Goal: Information Seeking & Learning: Learn about a topic

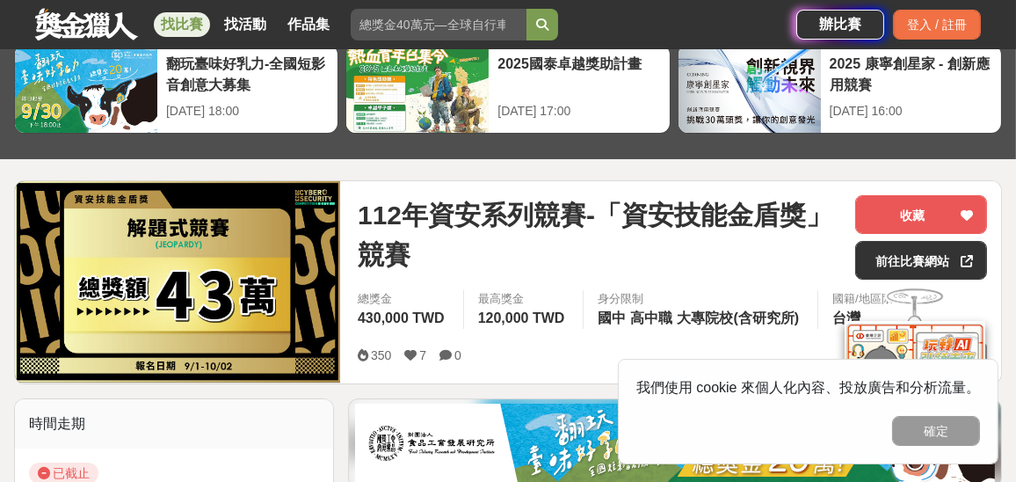
scroll to position [176, 0]
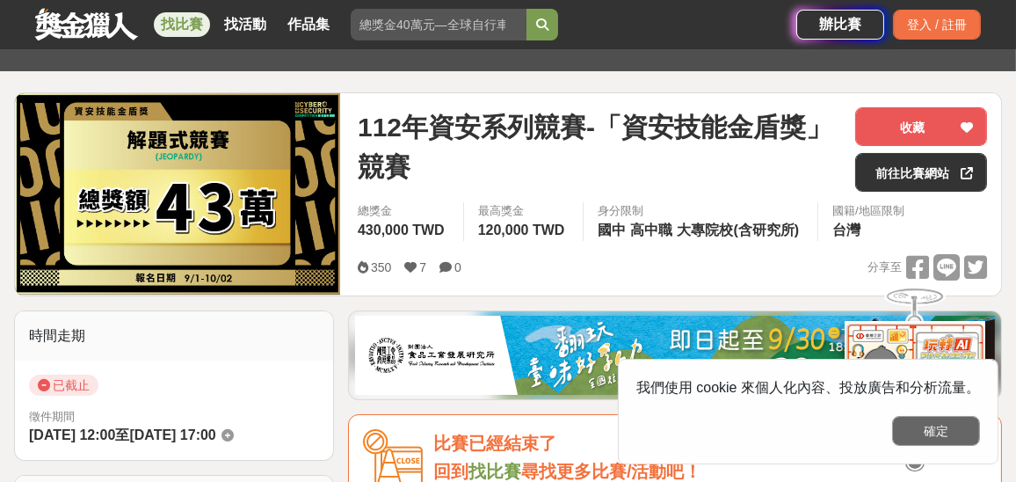
click at [931, 429] on button "確定" at bounding box center [936, 431] width 88 height 30
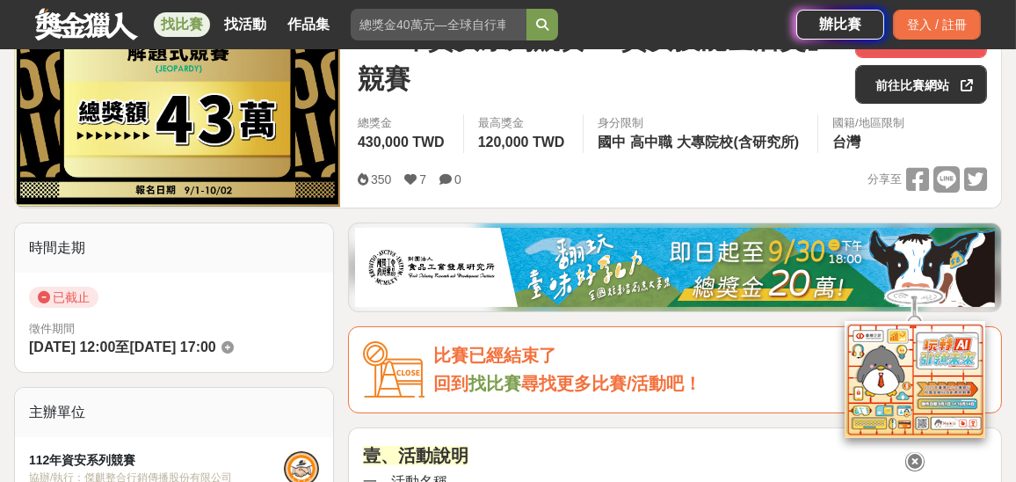
scroll to position [527, 0]
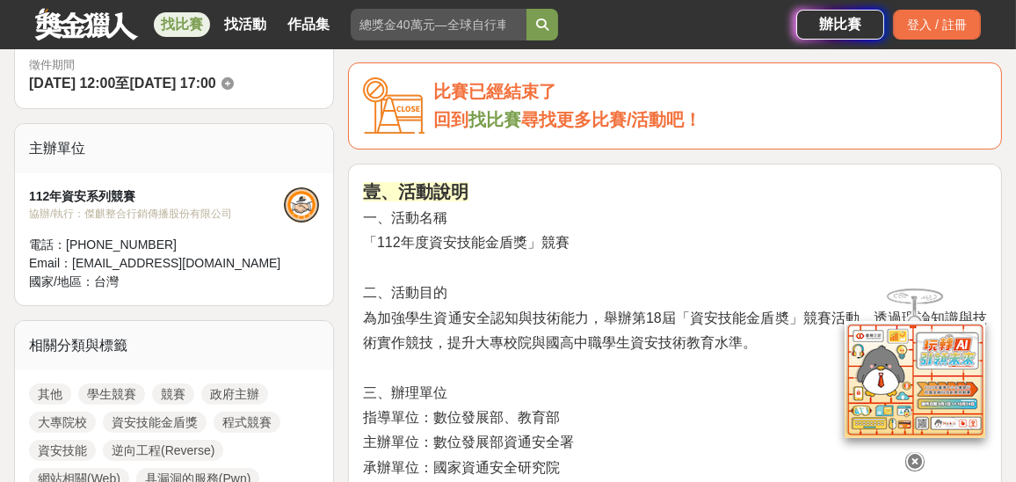
drag, startPoint x: 581, startPoint y: 244, endPoint x: 368, endPoint y: 243, distance: 212.7
click at [368, 243] on h2 "壹、活動說明 一、活動名稱 「112年度資安技能金盾獎」競賽 二、活動目的 為加強學生資通安全認知與技術能力，舉辦第18屆「資安技能金盾奬」競賽活動，透過理論…" at bounding box center [675, 377] width 624 height 399
copy span "「112年度資安技能金盾獎」競賽"
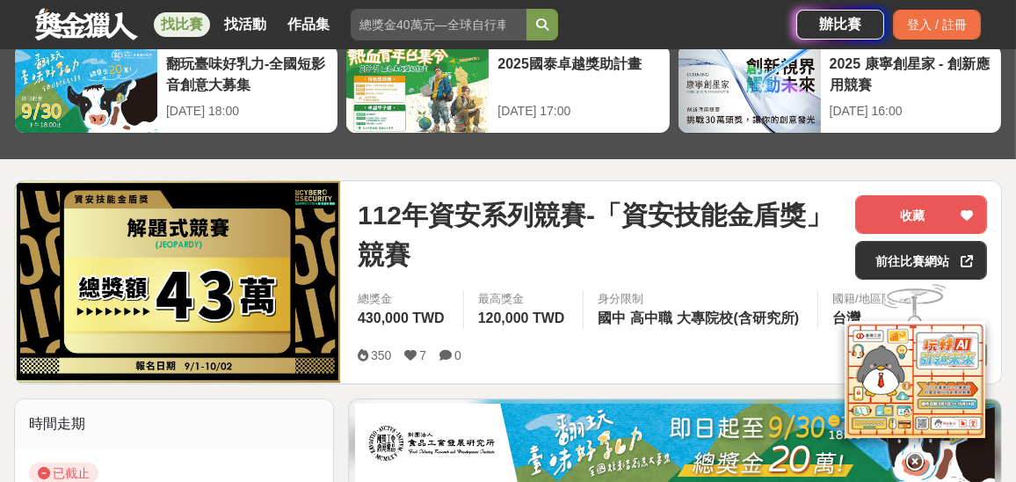
click at [294, 290] on img at bounding box center [177, 281] width 325 height 201
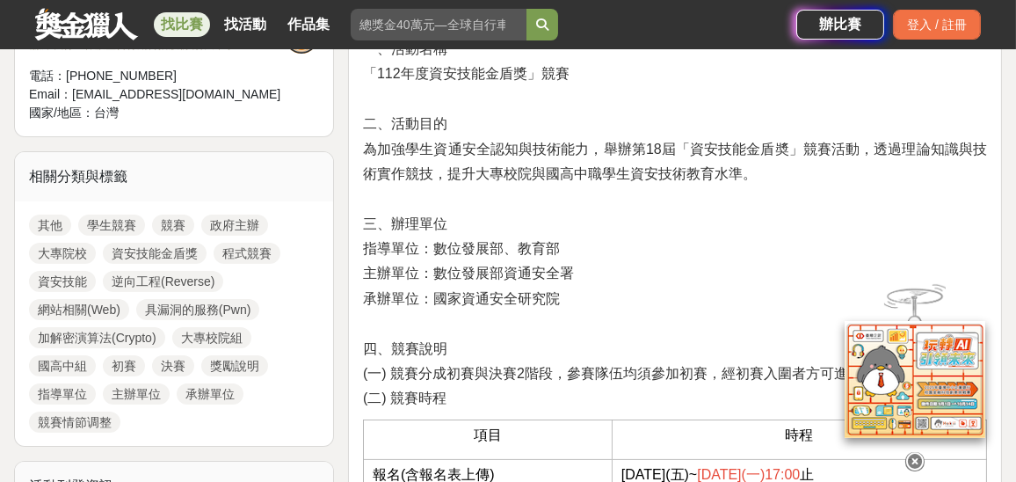
scroll to position [703, 0]
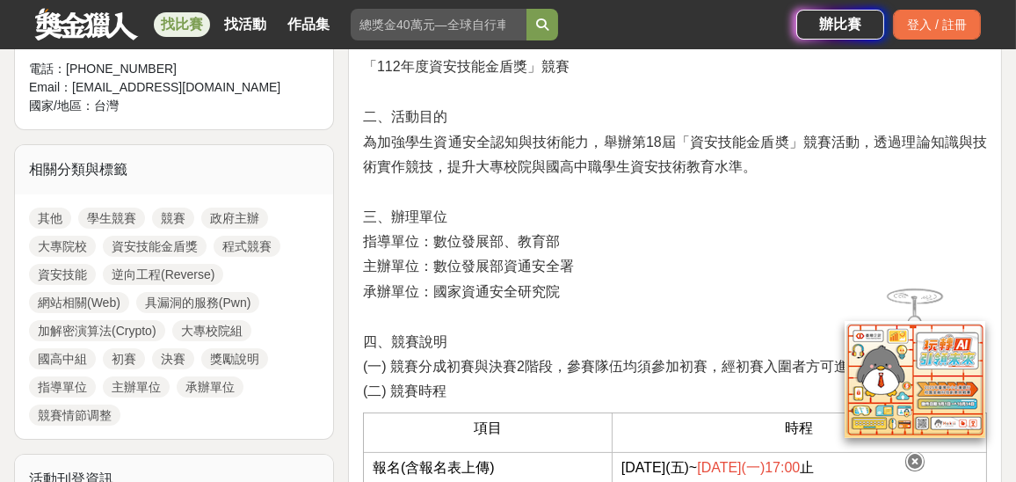
click at [916, 454] on icon at bounding box center [914, 461] width 19 height 19
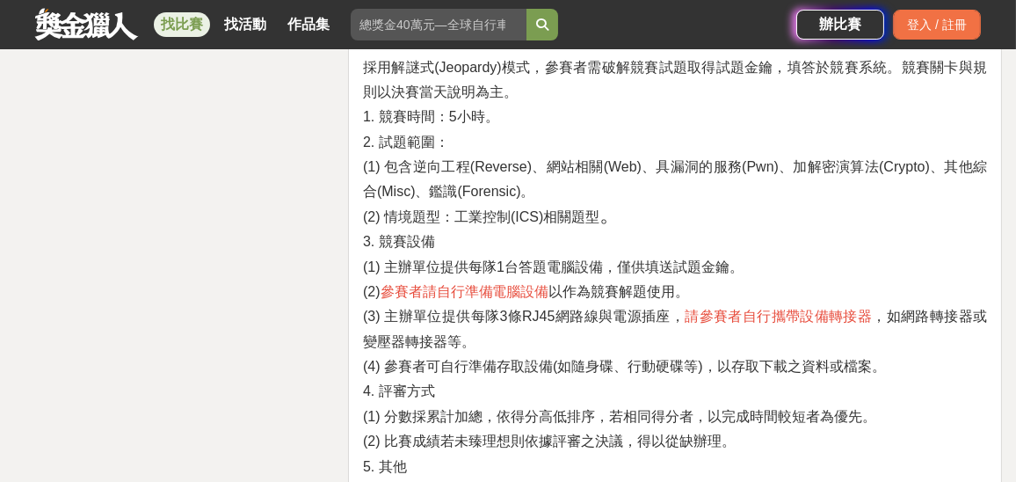
scroll to position [3340, 0]
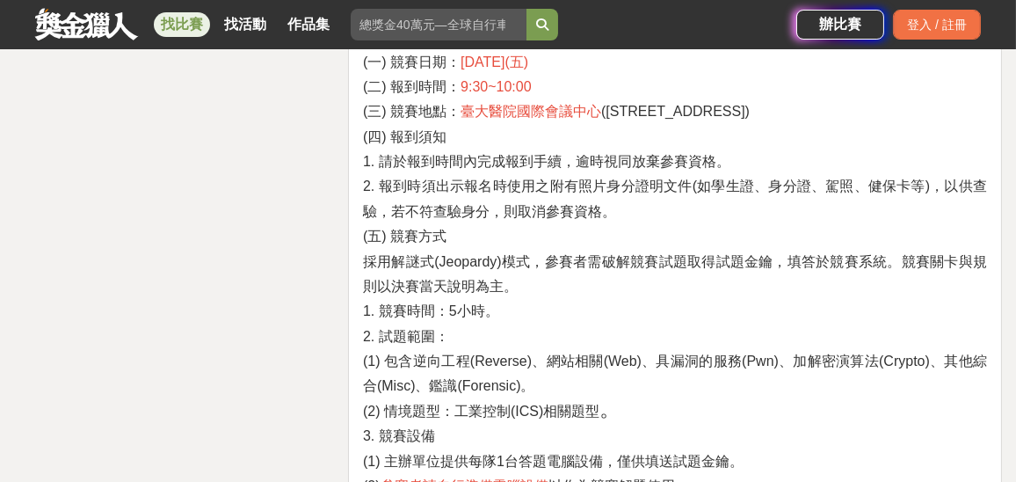
click at [433, 190] on h2 "參、競賽方式 競賽分成初賽與決賽2階段進行，符合競賽資格之報名參賽隊伍均須參加初賽，入圍決賽隊伍則分別依大專校院組與國高中組之初賽總成績排名各別錄取，決賽名單…" at bounding box center [675, 222] width 624 height 1896
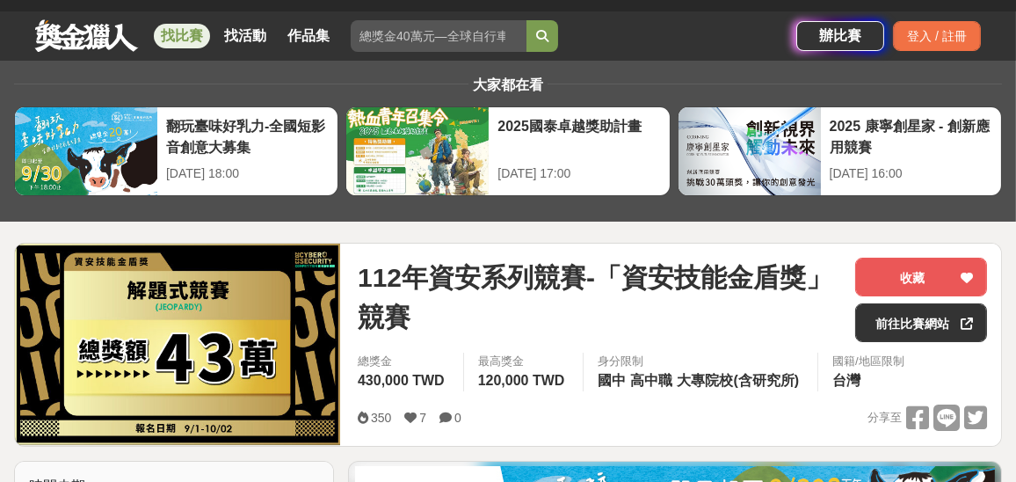
scroll to position [0, 0]
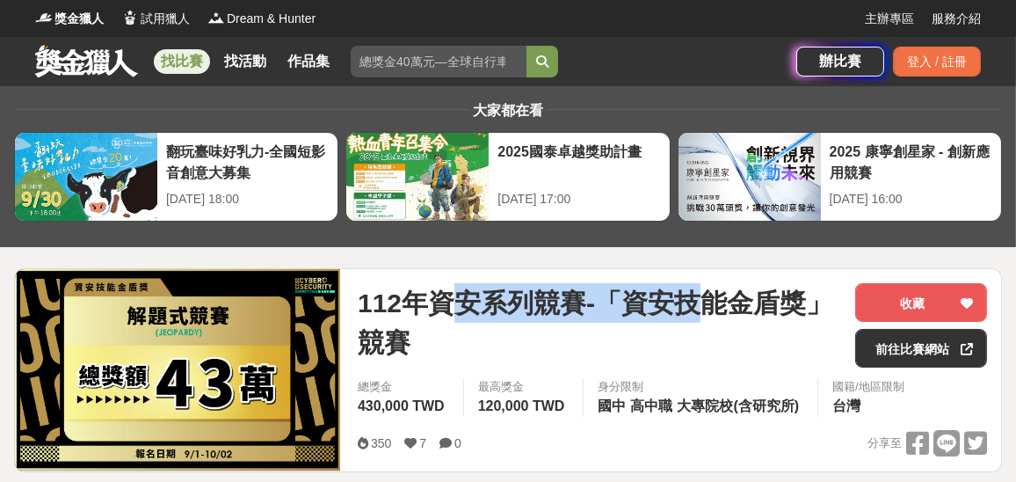
drag, startPoint x: 461, startPoint y: 300, endPoint x: 712, endPoint y: 300, distance: 251.4
click at [712, 300] on span "112年資安系列競賽-「資安技能金盾獎」競賽" at bounding box center [599, 322] width 483 height 79
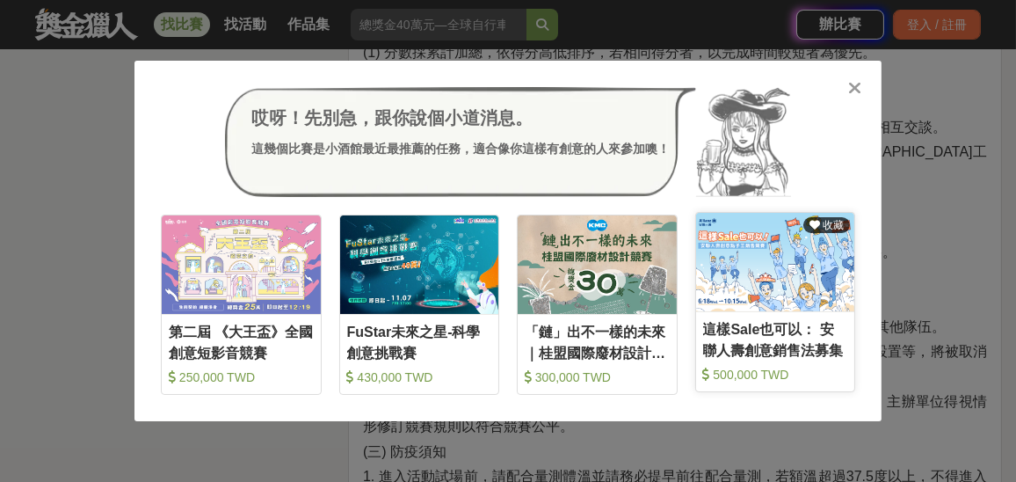
scroll to position [4219, 0]
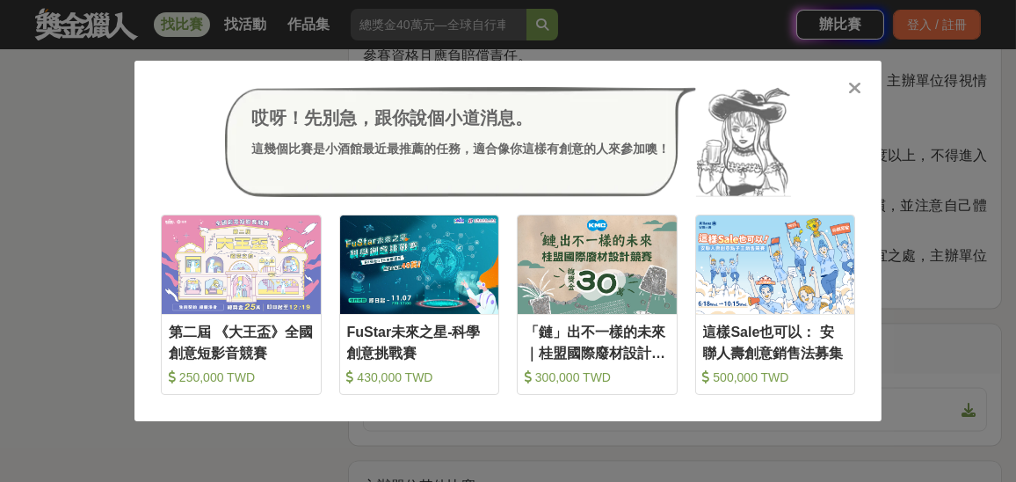
drag, startPoint x: 853, startPoint y: 84, endPoint x: 873, endPoint y: 96, distance: 23.2
click at [853, 83] on icon at bounding box center [855, 88] width 13 height 18
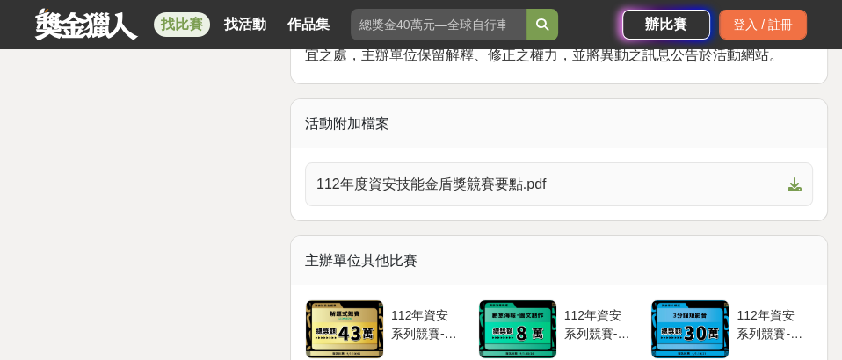
scroll to position [4835, 0]
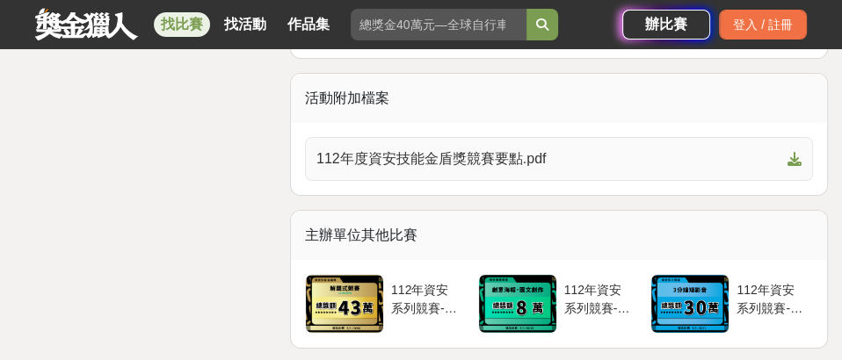
click at [415, 170] on span "112年度資安技能金盾獎競賽要點.pdf" at bounding box center [548, 159] width 464 height 21
click at [473, 123] on div "活動附加檔案" at bounding box center [559, 98] width 536 height 49
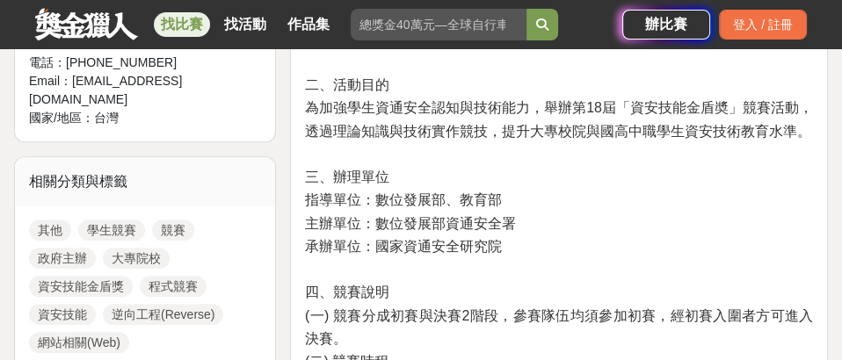
scroll to position [659, 0]
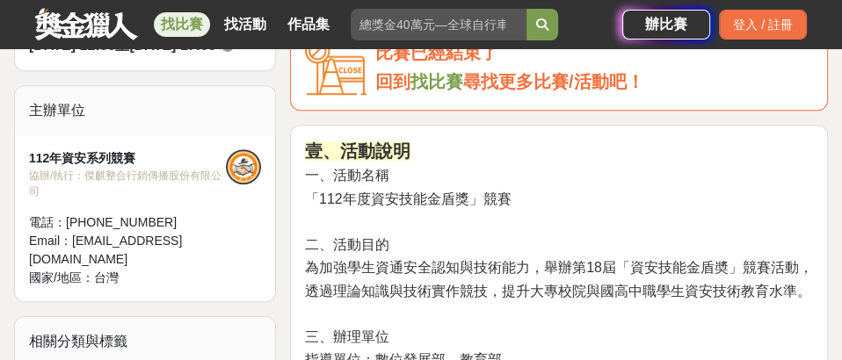
click at [355, 146] on strong "壹、活動說明" at bounding box center [357, 151] width 105 height 19
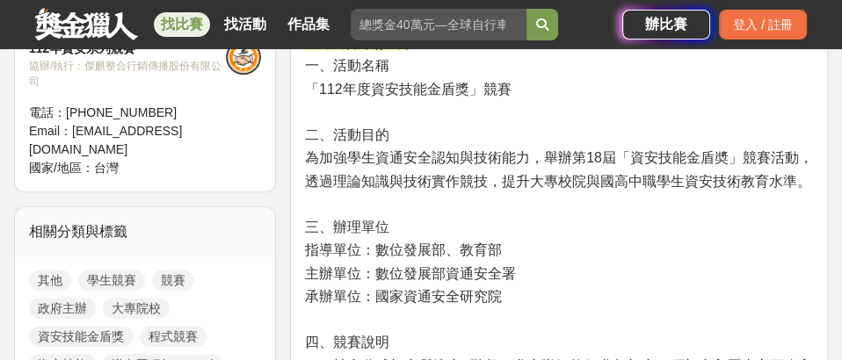
drag, startPoint x: 518, startPoint y: 86, endPoint x: 303, endPoint y: 67, distance: 215.3
copy h2 "一、活動名稱 「112年度資安技能金盾獎」競賽"
drag, startPoint x: 336, startPoint y: 200, endPoint x: 308, endPoint y: 139, distance: 66.8
click at [308, 139] on h2 "壹、活動說明 一、活動名稱 「112年度資安技能金盾獎」競賽 二、活動目的 為加強學生資通安全認知與技術能力，舉辦第18屆「資安技能金盾奬」競賽活動，透過理論…" at bounding box center [559, 226] width 508 height 392
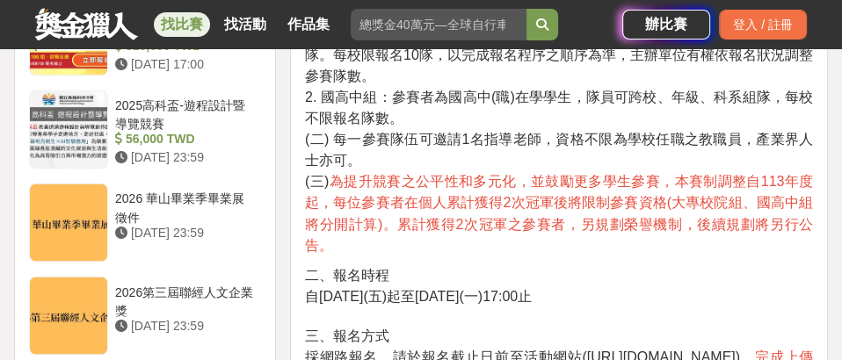
scroll to position [1977, 0]
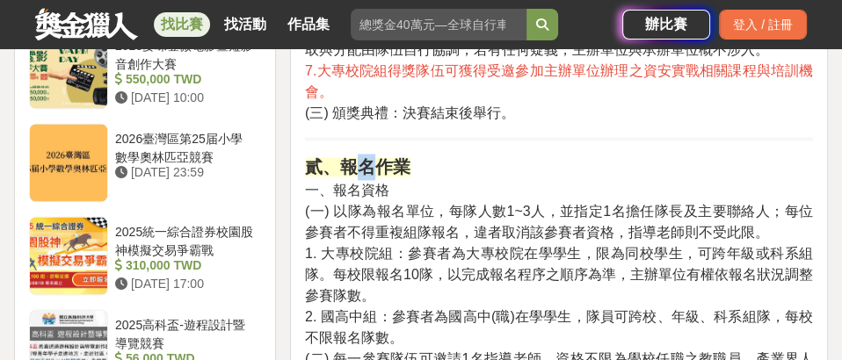
click at [379, 177] on strong "貳、報名作業" at bounding box center [357, 166] width 105 height 19
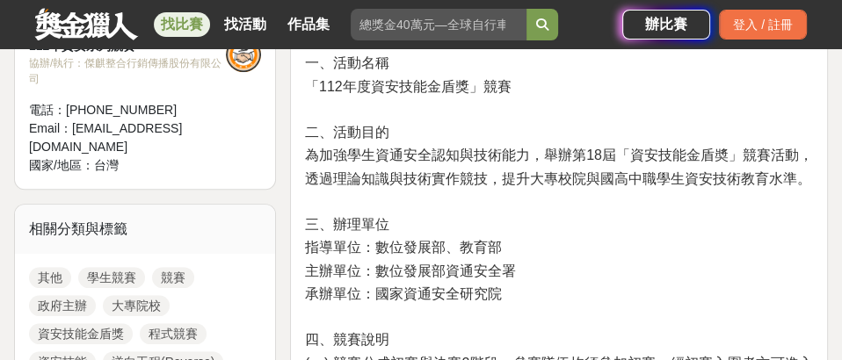
scroll to position [769, 0]
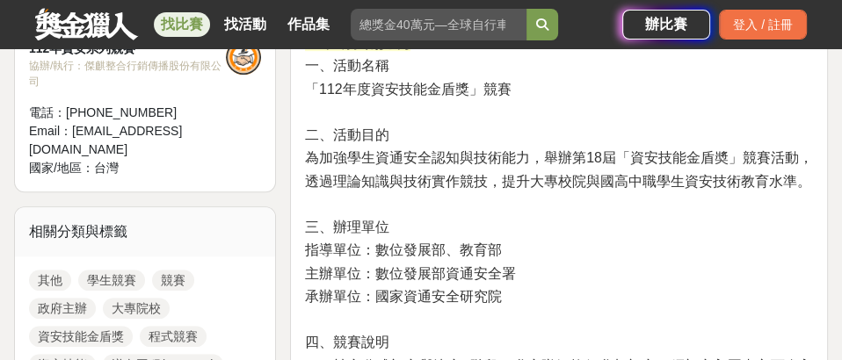
drag, startPoint x: 11, startPoint y: 264, endPoint x: 104, endPoint y: 248, distance: 94.5
click at [446, 158] on span "為加強學生資通安全認知與技術能力，舉辦第18屆「資安技能金盾奬」競賽活動，透過理論知識與技術實作競技，提升大專校院與國高中職學生資安技術教育水準。" at bounding box center [559, 169] width 508 height 38
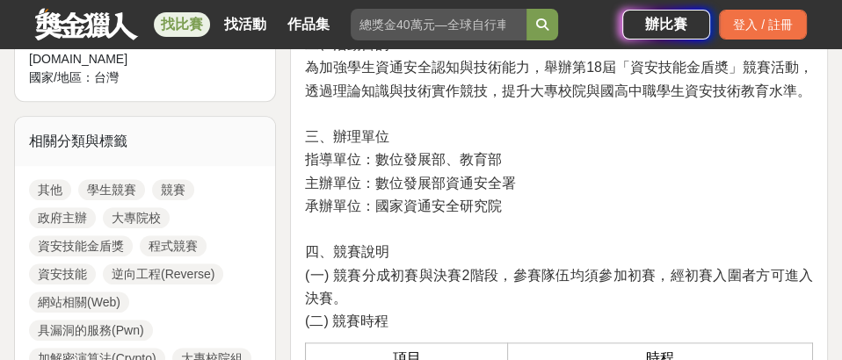
scroll to position [879, 0]
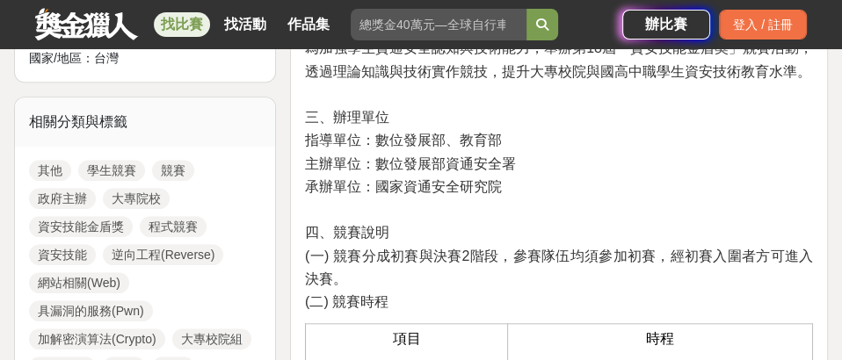
drag, startPoint x: 318, startPoint y: 283, endPoint x: 304, endPoint y: 260, distance: 26.8
click at [305, 260] on h2 "壹、活動說明 一、活動名稱 「112年度資安技能金盾獎」競賽 二、活動目的 為加強學生資通安全認知與技術能力，舉辦第18屆「資安技能金盾奬」競賽活動，透過理論…" at bounding box center [559, 116] width 508 height 392
copy h2 "四、競賽說明 (一) 競賽分成初賽與決賽2階段，參賽隊伍均須參加初賽，經初賽入圍者方可進入決賽。"
click at [406, 242] on h2 "壹、活動說明 一、活動名稱 「112年度資安技能金盾獎」競賽 二、活動目的 為加強學生資通安全認知與技術能力，舉辦第18屆「資安技能金盾奬」競賽活動，透過理論…" at bounding box center [559, 116] width 508 height 392
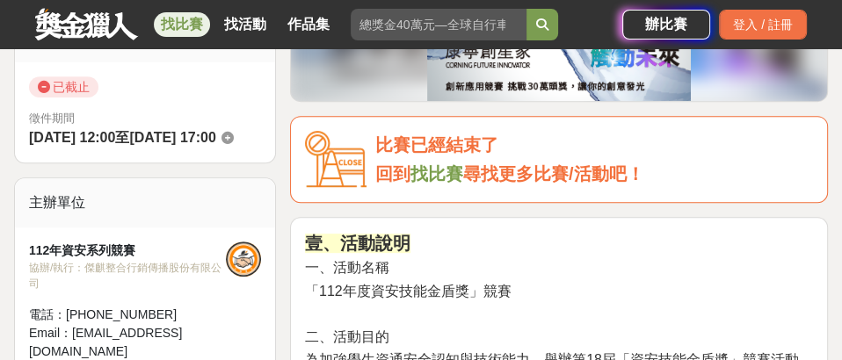
scroll to position [659, 0]
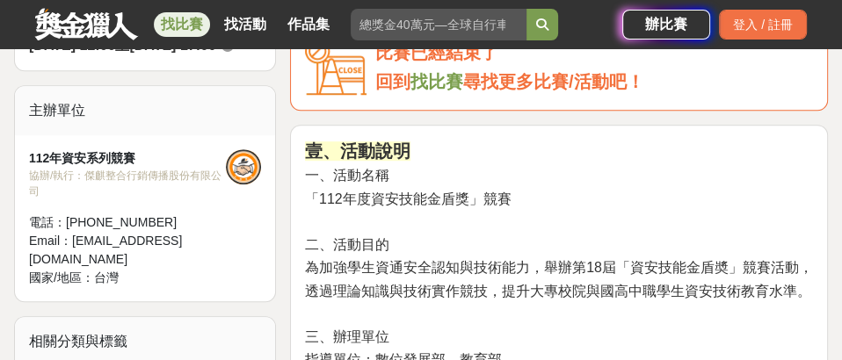
drag, startPoint x: 370, startPoint y: 306, endPoint x: 355, endPoint y: 297, distance: 17.3
click at [355, 297] on h2 "壹、活動說明 一、活動名稱 「112年度資安技能金盾獎」競賽 二、活動目的 為加強學生資通安全認知與技術能力，舉辦第18屆「資安技能金盾奬」競賽活動，透過理論…" at bounding box center [559, 336] width 508 height 392
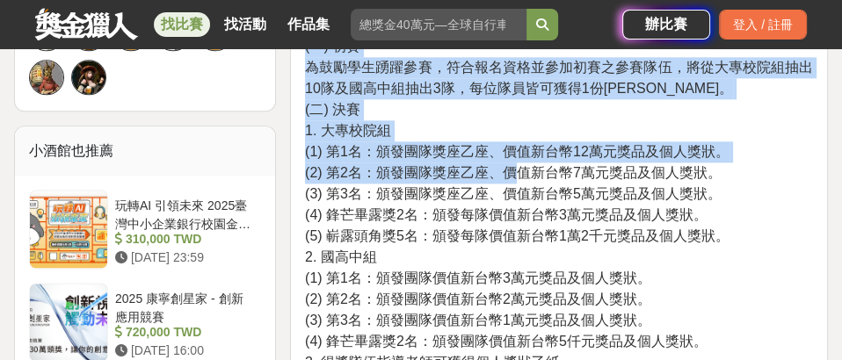
scroll to position [1758, 0]
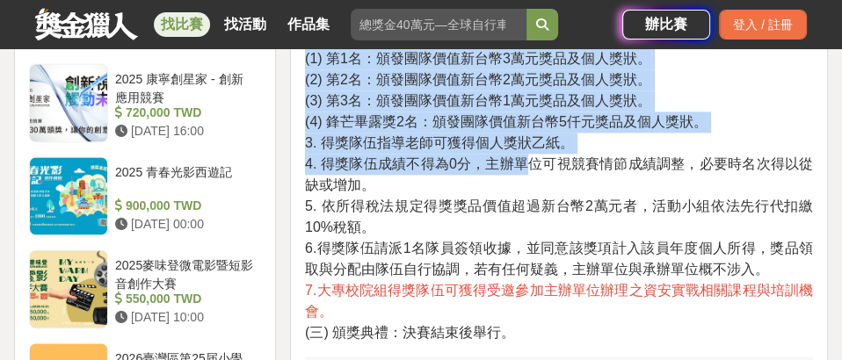
drag, startPoint x: 306, startPoint y: 153, endPoint x: 510, endPoint y: 188, distance: 206.9
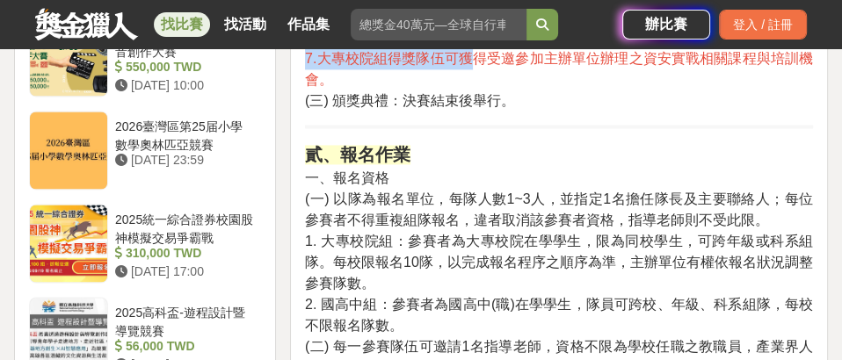
scroll to position [1868, 0]
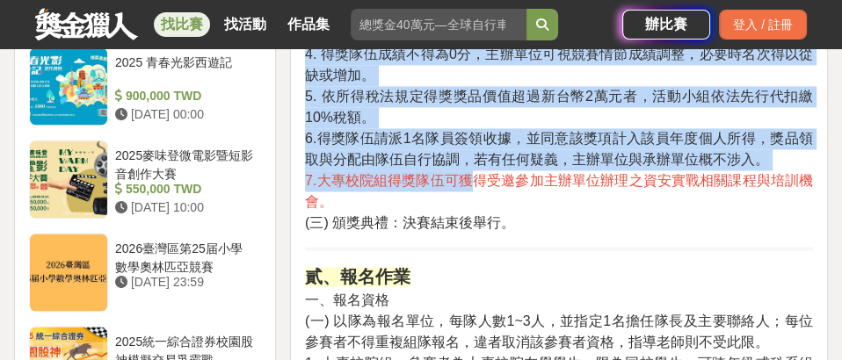
drag, startPoint x: 317, startPoint y: 151, endPoint x: 534, endPoint y: 255, distance: 240.6
copy div "壹、活動說明 一、活動名稱 「112年度資安技能金盾獎」競賽 二、活動目的 為加強學生資通安全認知與技術能力，舉辦第18屆「資安技能金盾奬」競賽活動，透過理論…"
click at [458, 201] on span "7.大專校院組得獎隊伍可獲得受邀參加主辦單位辦理之資安實戰相關課程與培訓機會。" at bounding box center [559, 191] width 508 height 36
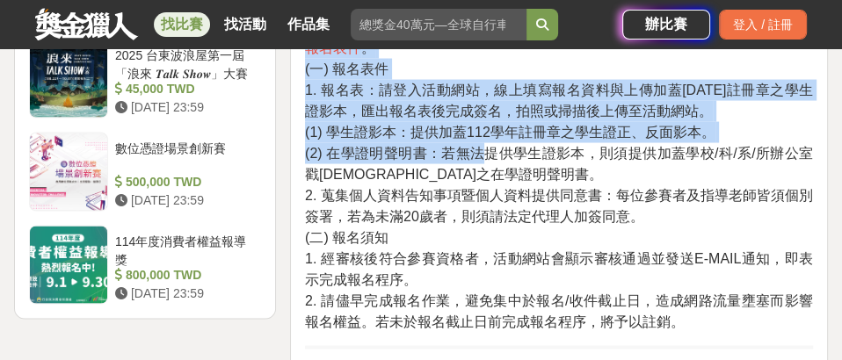
scroll to position [2747, 0]
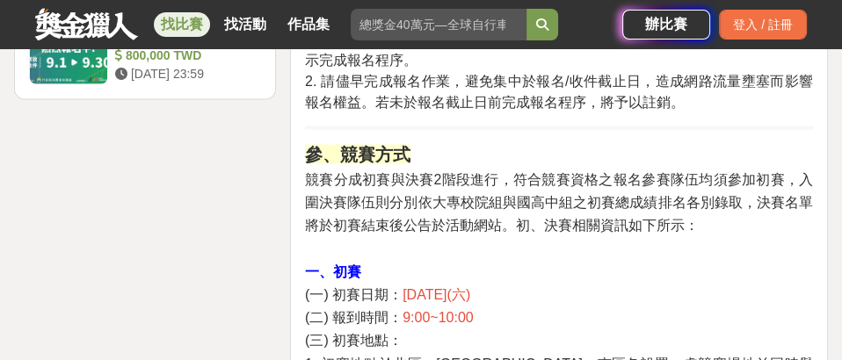
drag, startPoint x: 339, startPoint y: 98, endPoint x: 687, endPoint y: 126, distance: 349.1
click at [687, 126] on div "壹、活動說明 一、活動名稱 「112年度資安技能金盾獎」競賽 二、活動目的 為加強學生資通安全認知與技術能力，舉辦第18屆「資安技能金盾奬」競賽活動，透過理論…" at bounding box center [559, 89] width 508 height 4075
copy div "貳、報名作業 一、報名資格 (一) 以隊為報名單位，每隊人數1~3人，並指定1名擔任隊長及主要聯絡人；每位參賽者不得重複組隊報名，違者取消該參賽者資格，指導老…"
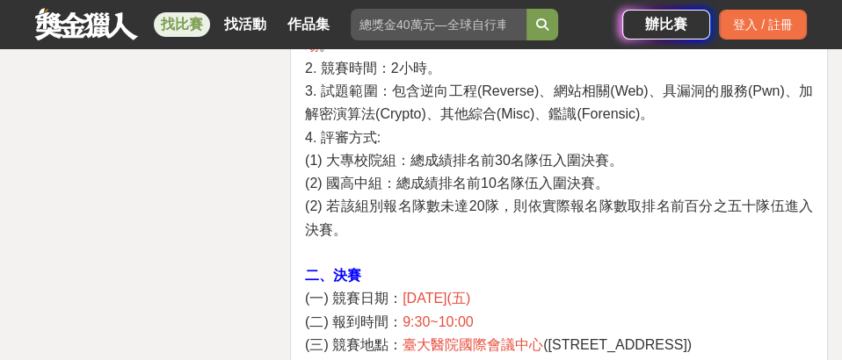
scroll to position [3296, 0]
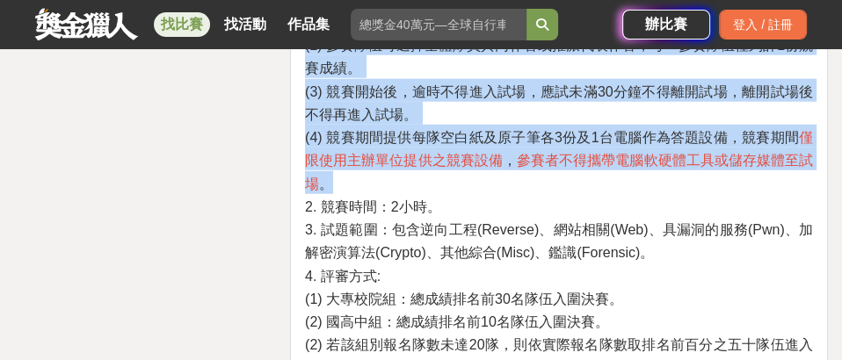
drag, startPoint x: 306, startPoint y: 175, endPoint x: 404, endPoint y: 203, distance: 102.4
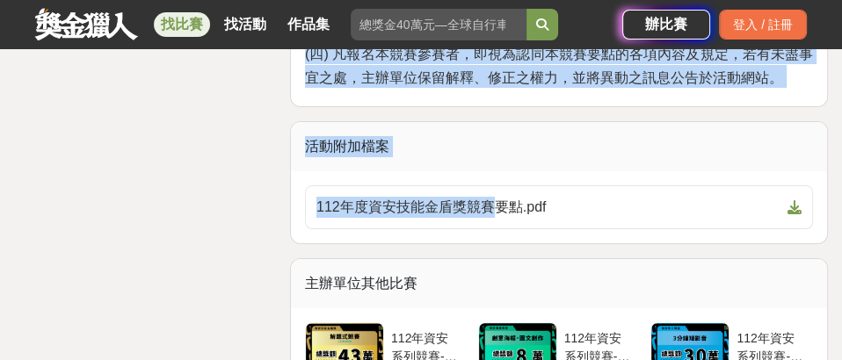
scroll to position [4614, 0]
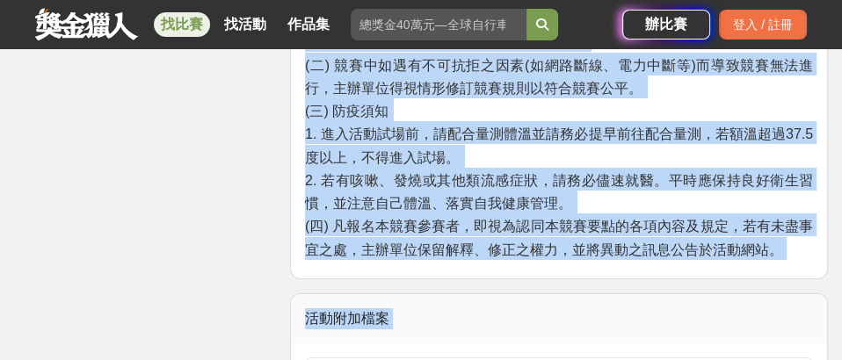
drag, startPoint x: 308, startPoint y: 177, endPoint x: 811, endPoint y: 283, distance: 514.7
copy h2 "參、競賽方式 競賽分成初賽與決賽2階段進行，符合競賽資格之報名參賽隊伍均須參加初賽，入圍決賽隊伍則分別依大專校院組與國高中組之初賽總成績排名各別錄取，決賽名單…"
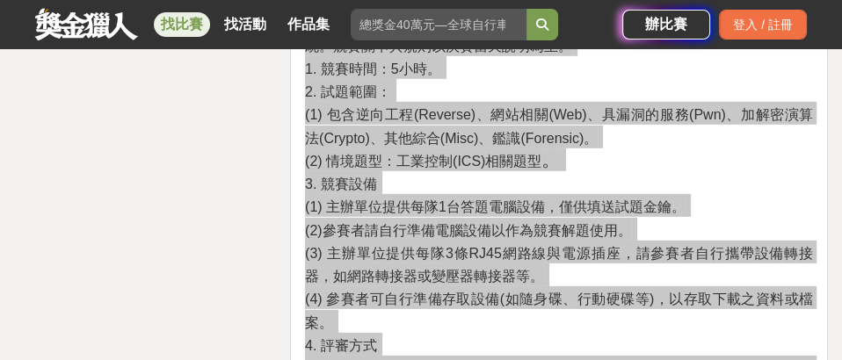
scroll to position [3955, 0]
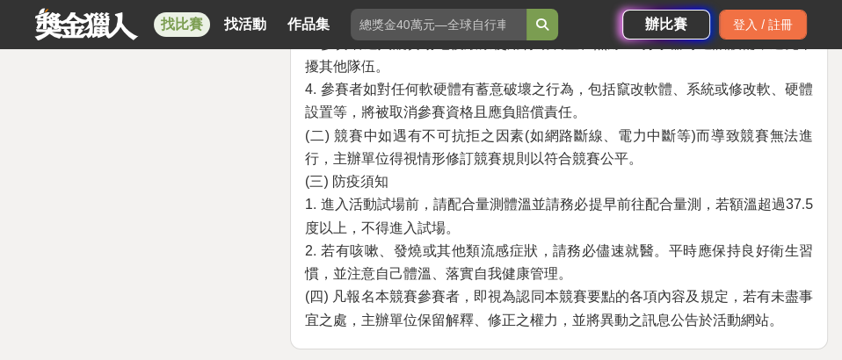
scroll to position [4724, 0]
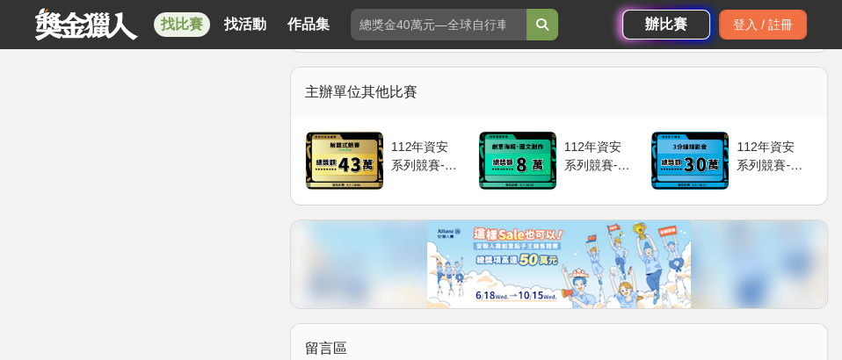
scroll to position [4758, 0]
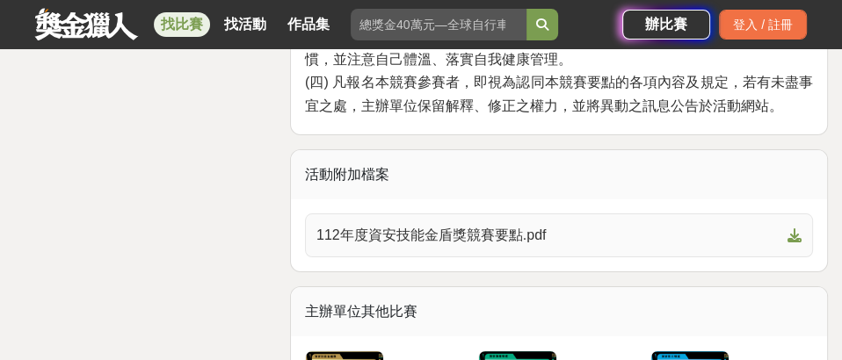
click at [461, 246] on span "112年度資安技能金盾獎競賽要點.pdf" at bounding box center [548, 235] width 464 height 21
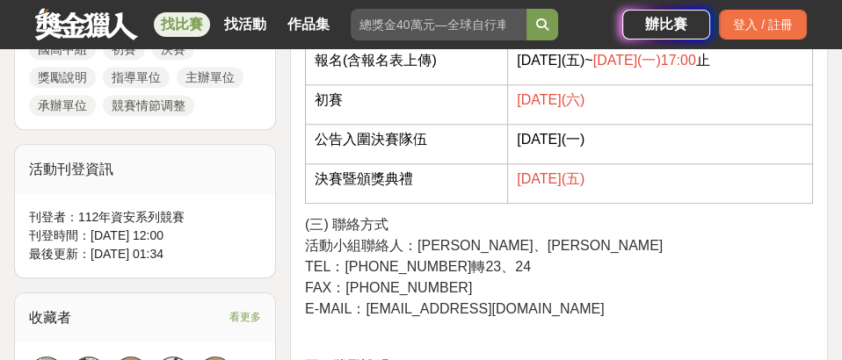
scroll to position [1243, 0]
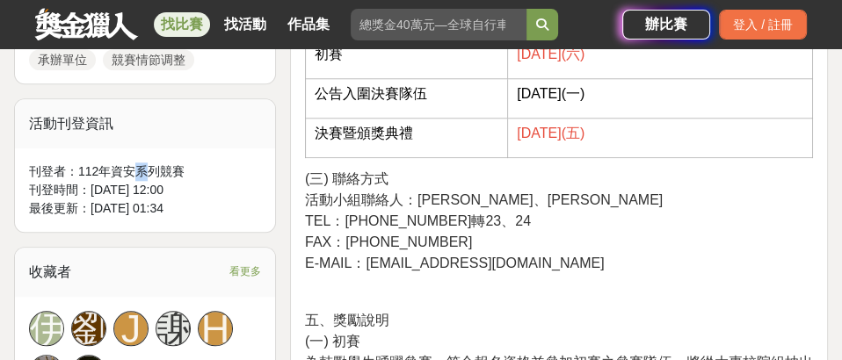
drag, startPoint x: 132, startPoint y: 173, endPoint x: 144, endPoint y: 172, distance: 12.3
click at [144, 172] on div "刊登者： 112年資安系列競賽" at bounding box center [145, 172] width 232 height 18
drag, startPoint x: 125, startPoint y: 173, endPoint x: 134, endPoint y: 173, distance: 9.7
click at [134, 173] on div "刊登者： 112年資安系列競賽" at bounding box center [145, 172] width 232 height 18
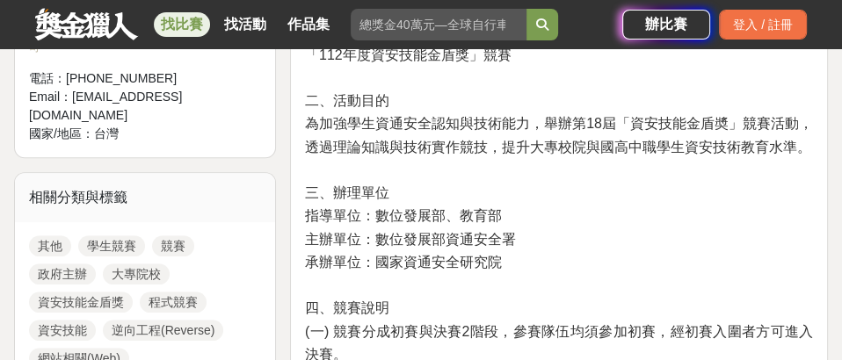
scroll to position [913, 0]
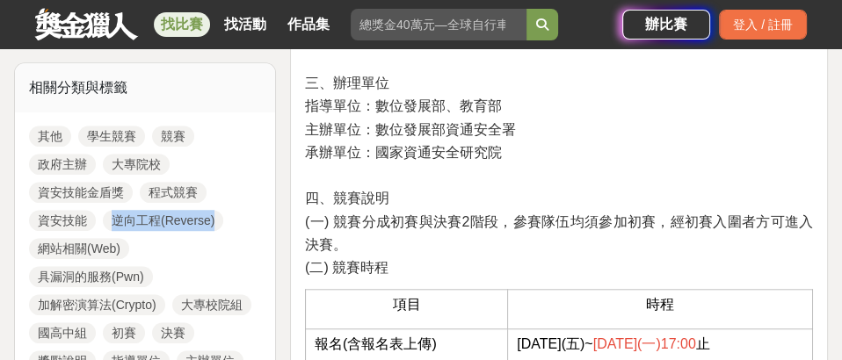
drag, startPoint x: 185, startPoint y: 227, endPoint x: 87, endPoint y: 227, distance: 97.6
click at [87, 227] on div "其他 學生競賽 競賽 政府主辦 大專院校 資安技能金盾獎 程式競賽 資安技能 逆向工程(Reverse) 網站相關(Web) 具漏洞的服務(Pwn) 加解密演…" at bounding box center [145, 262] width 260 height 301
copy link "逆向工程(Reverse)"
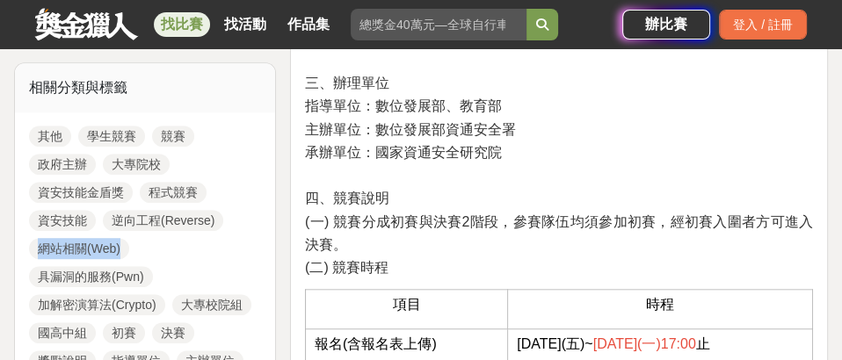
drag, startPoint x: 123, startPoint y: 253, endPoint x: 34, endPoint y: 255, distance: 88.8
click at [34, 255] on div "其他 學生競賽 競賽 政府主辦 大專院校 資安技能金盾獎 程式競賽 資安技能 逆向工程(Reverse) 網站相關(Web) 具漏洞的服務(Pwn) 加解密演…" at bounding box center [145, 262] width 260 height 301
copy link "網站相關(Web)"
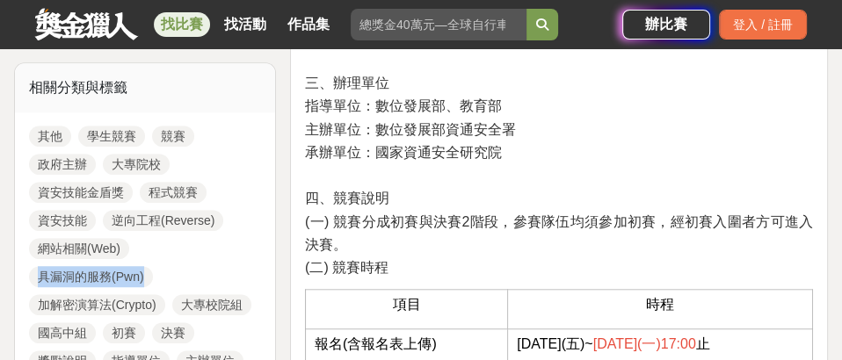
drag, startPoint x: 134, startPoint y: 273, endPoint x: 33, endPoint y: 276, distance: 101.1
click at [33, 276] on div "其他 學生競賽 競賽 政府主辦 大專院校 資安技能金盾獎 程式競賽 資安技能 逆向工程(Reverse) 網站相關(Web) 具漏洞的服務(Pwn) 加解密演…" at bounding box center [145, 262] width 260 height 301
copy link "具漏洞的服務(Pwn)"
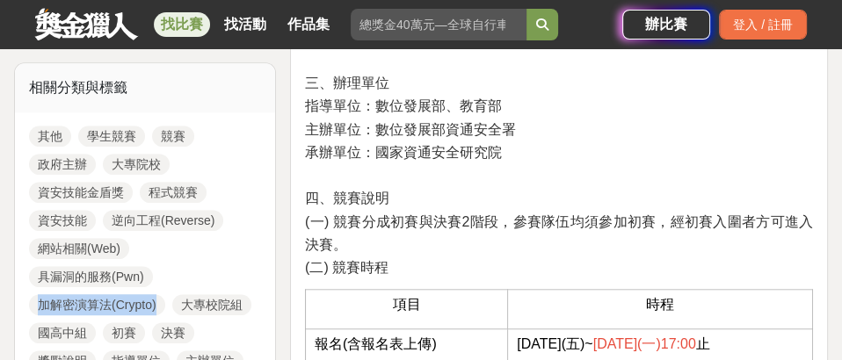
drag, startPoint x: 29, startPoint y: 309, endPoint x: 160, endPoint y: 312, distance: 131.0
click at [160, 312] on div "其他 學生競賽 競賽 政府主辦 大專院校 資安技能金盾獎 程式競賽 資安技能 逆向工程(Reverse) 網站相關(Web) 具漏洞的服務(Pwn) 加解密演…" at bounding box center [145, 262] width 260 height 301
copy link "加解密演算法(Crypto)"
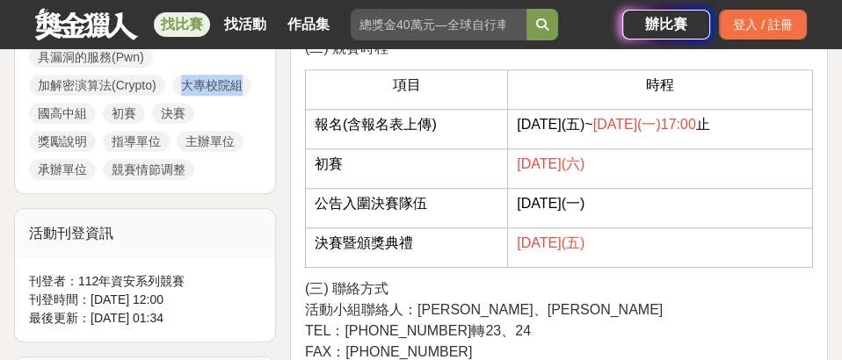
drag, startPoint x: 250, startPoint y: 91, endPoint x: 183, endPoint y: 91, distance: 66.8
click at [183, 91] on div "其他 學生競賽 競賽 政府主辦 大專院校 資安技能金盾獎 程式競賽 資安技能 逆向工程(Reverse) 網站相關(Web) 具漏洞的服務(Pwn) 加解密演…" at bounding box center [145, 43] width 260 height 301
drag, startPoint x: 25, startPoint y: 120, endPoint x: 78, endPoint y: 121, distance: 52.7
click at [78, 121] on div "其他 學生競賽 競賽 政府主辦 大專院校 資安技能金盾獎 程式競賽 資安技能 逆向工程(Reverse) 網站相關(Web) 具漏洞的服務(Pwn) 加解密演…" at bounding box center [145, 43] width 260 height 301
drag, startPoint x: 93, startPoint y: 121, endPoint x: 83, endPoint y: 117, distance: 11.4
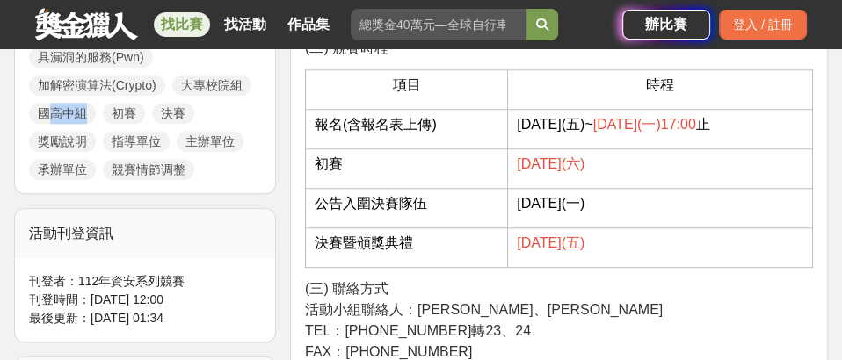
click at [83, 117] on div "其他 學生競賽 競賽 政府主辦 大專院校 資安技能金盾獎 程式競賽 資安技能 逆向工程(Reverse) 網站相關(Web) 具漏洞的服務(Pwn) 加解密演…" at bounding box center [145, 43] width 260 height 301
drag, startPoint x: 33, startPoint y: 120, endPoint x: 83, endPoint y: 115, distance: 51.2
click at [83, 115] on div "其他 學生競賽 競賽 政府主辦 大專院校 資安技能金盾獎 程式競賽 資安技能 逆向工程(Reverse) 網站相關(Web) 具漏洞的服務(Pwn) 加解密演…" at bounding box center [145, 43] width 260 height 301
drag, startPoint x: 147, startPoint y: 116, endPoint x: 116, endPoint y: 116, distance: 30.8
click at [116, 116] on div "其他 學生競賽 競賽 政府主辦 大專院校 資安技能金盾獎 程式競賽 資安技能 逆向工程(Reverse) 網站相關(Web) 具漏洞的服務(Pwn) 加解密演…" at bounding box center [145, 43] width 260 height 301
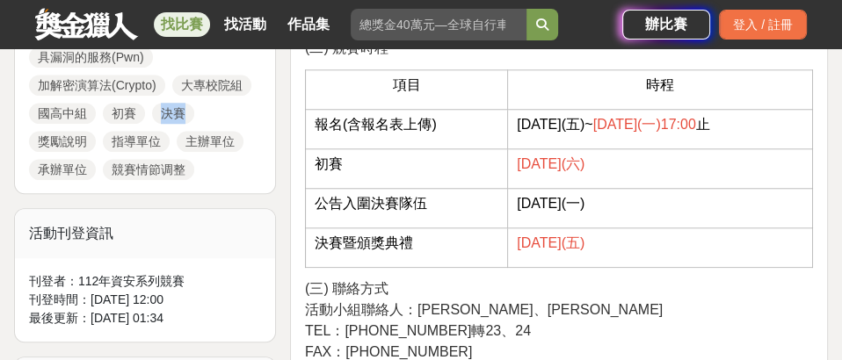
drag, startPoint x: 202, startPoint y: 114, endPoint x: 163, endPoint y: 112, distance: 39.6
click at [163, 112] on div "其他 學生競賽 競賽 政府主辦 大專院校 資安技能金盾獎 程式競賽 資安技能 逆向工程(Reverse) 網站相關(Web) 具漏洞的服務(Pwn) 加解密演…" at bounding box center [145, 43] width 260 height 301
drag, startPoint x: 33, startPoint y: 148, endPoint x: 89, endPoint y: 149, distance: 56.3
click at [89, 149] on div "其他 學生競賽 競賽 政府主辦 大專院校 資安技能金盾獎 程式競賽 資安技能 逆向工程(Reverse) 網站相關(Web) 具漏洞的服務(Pwn) 加解密演…" at bounding box center [145, 43] width 260 height 301
drag, startPoint x: 112, startPoint y: 145, endPoint x: 159, endPoint y: 145, distance: 47.5
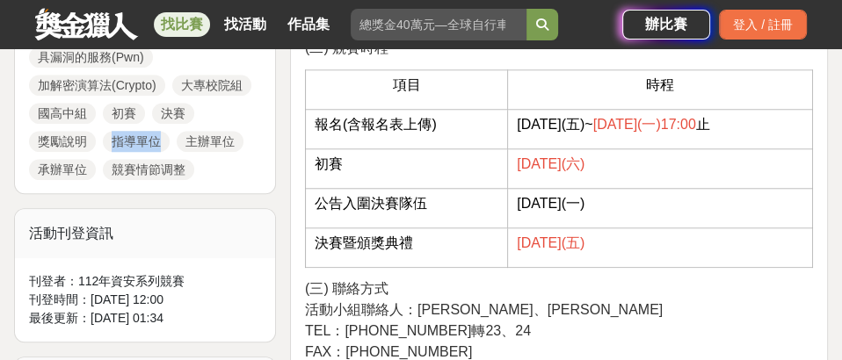
click at [159, 145] on div "其他 學生競賽 競賽 政府主辦 大專院校 資安技能金盾獎 程式競賽 資安技能 逆向工程(Reverse) 網站相關(Web) 具漏洞的服務(Pwn) 加解密演…" at bounding box center [145, 43] width 260 height 301
drag, startPoint x: 260, startPoint y: 148, endPoint x: 188, endPoint y: 142, distance: 72.3
click at [188, 142] on div "其他 學生競賽 競賽 政府主辦 大專院校 資安技能金盾獎 程式競賽 資安技能 逆向工程(Reverse) 網站相關(Web) 具漏洞的服務(Pwn) 加解密演…" at bounding box center [145, 43] width 260 height 301
drag, startPoint x: 33, startPoint y: 184, endPoint x: 12, endPoint y: 173, distance: 22.8
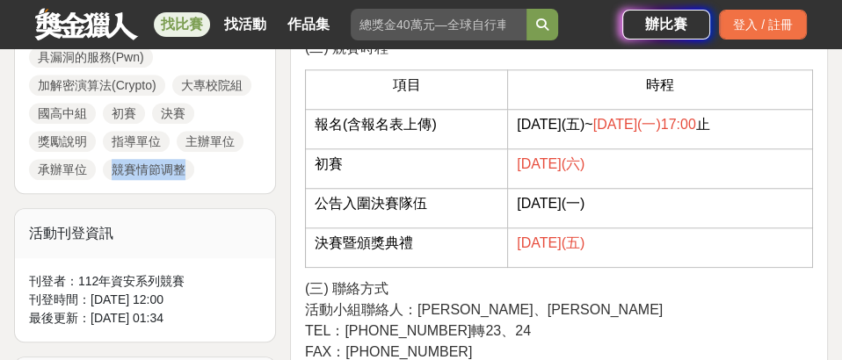
drag, startPoint x: 203, startPoint y: 179, endPoint x: 115, endPoint y: 168, distance: 88.6
click at [115, 168] on div "其他 學生競賽 競賽 政府主辦 大專院校 資安技能金盾獎 程式競賽 資安技能 逆向工程(Reverse) 網站相關(Web) 具漏洞的服務(Pwn) 加解密演…" at bounding box center [145, 43] width 260 height 301
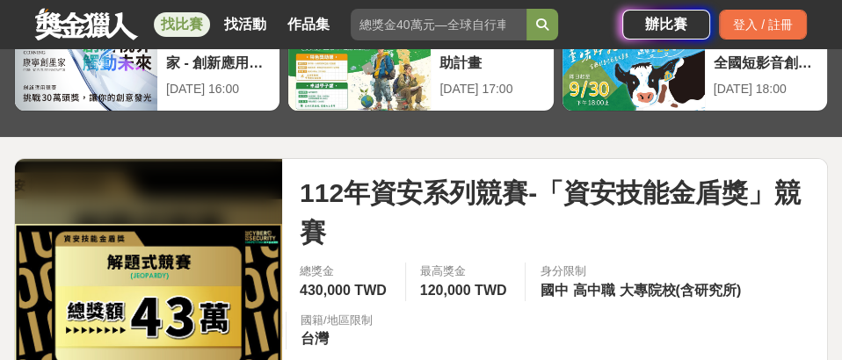
scroll to position [220, 0]
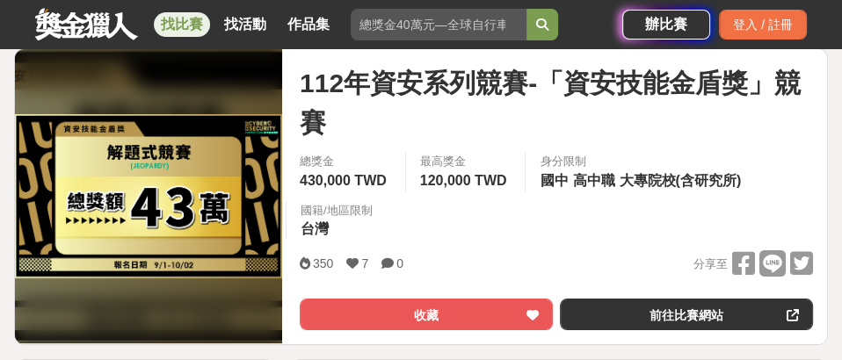
drag, startPoint x: 402, startPoint y: 121, endPoint x: 512, endPoint y: 120, distance: 110.7
click at [512, 120] on span "112年資安系列競賽-「資安技能金盾獎」競賽" at bounding box center [556, 102] width 513 height 79
click at [463, 111] on span "112年資安系列競賽-「資安技能金盾獎」競賽" at bounding box center [556, 102] width 513 height 79
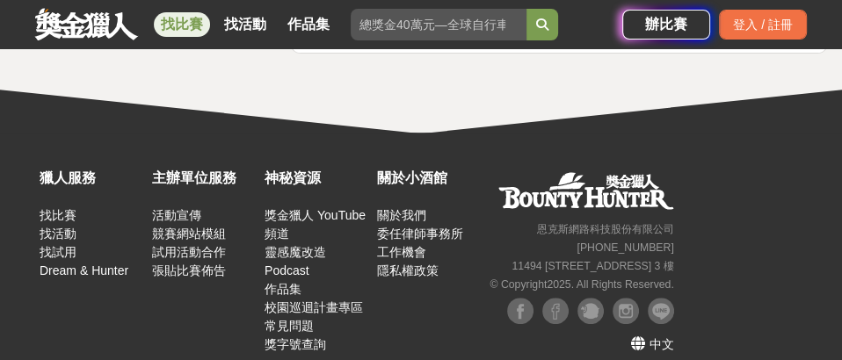
scroll to position [5417, 0]
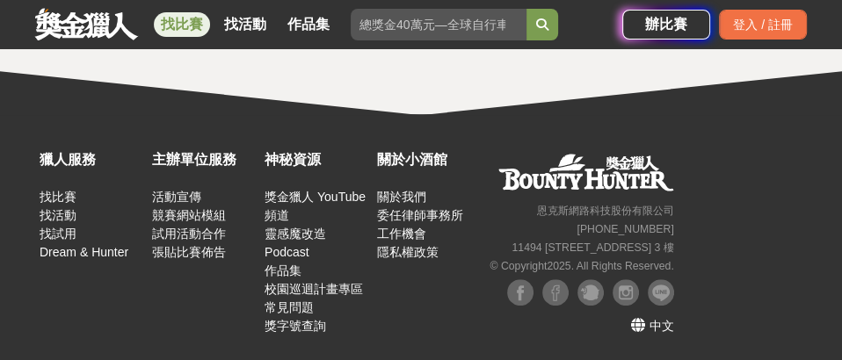
click at [120, 167] on div "獵人服務 找比賽 找活動 找試用 Dream & Hunter" at bounding box center [91, 215] width 112 height 132
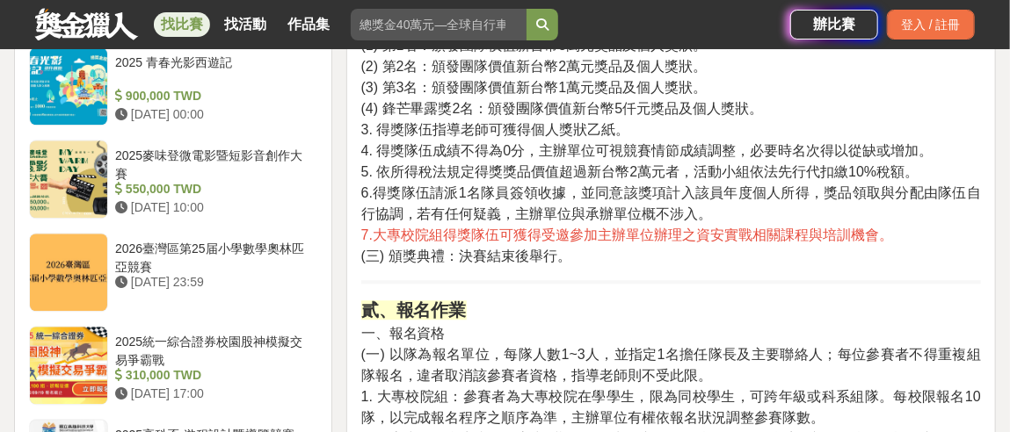
scroll to position [1550, 0]
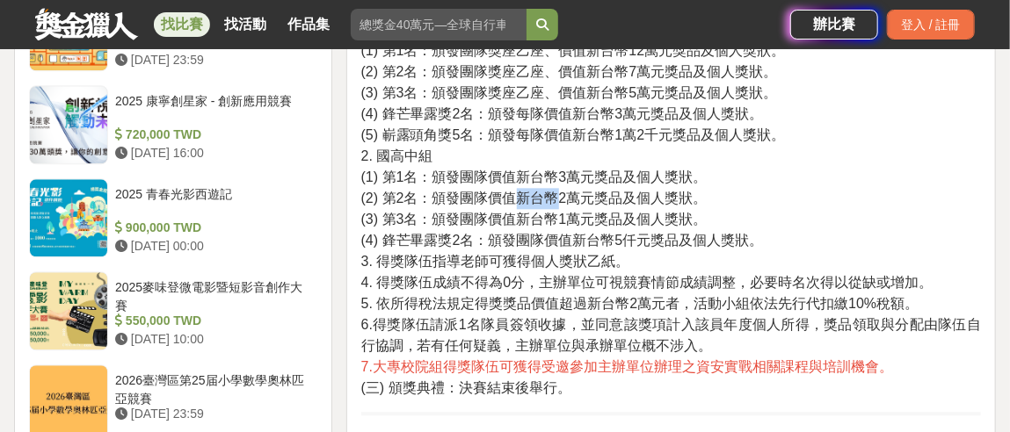
click at [571, 200] on span "(2) 第2名：頒發團隊價值新台幣2萬元獎品及個人獎狀。" at bounding box center [534, 198] width 346 height 15
click at [572, 200] on span "(2) 第2名：頒發團隊價值新台幣2萬元獎品及個人獎狀。" at bounding box center [534, 198] width 346 height 15
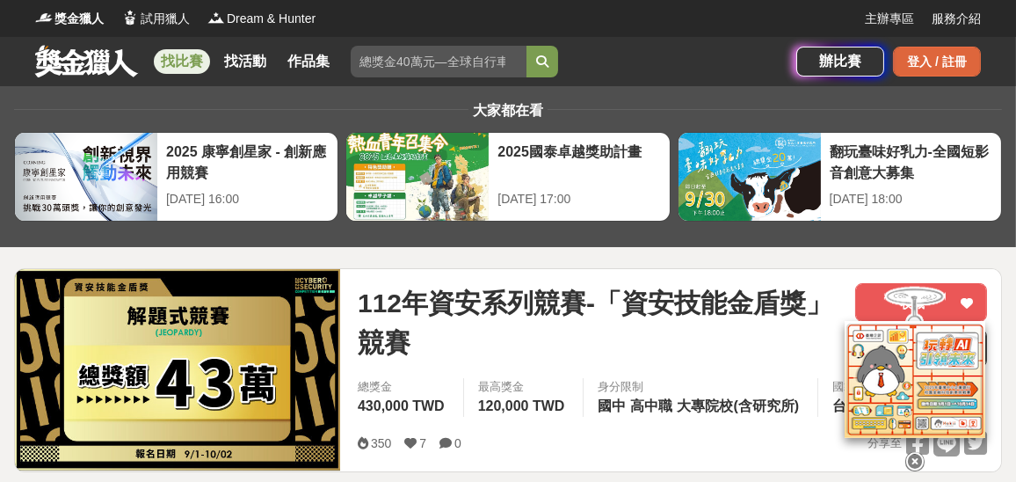
click at [923, 62] on div "登入 / 註冊" at bounding box center [937, 62] width 88 height 30
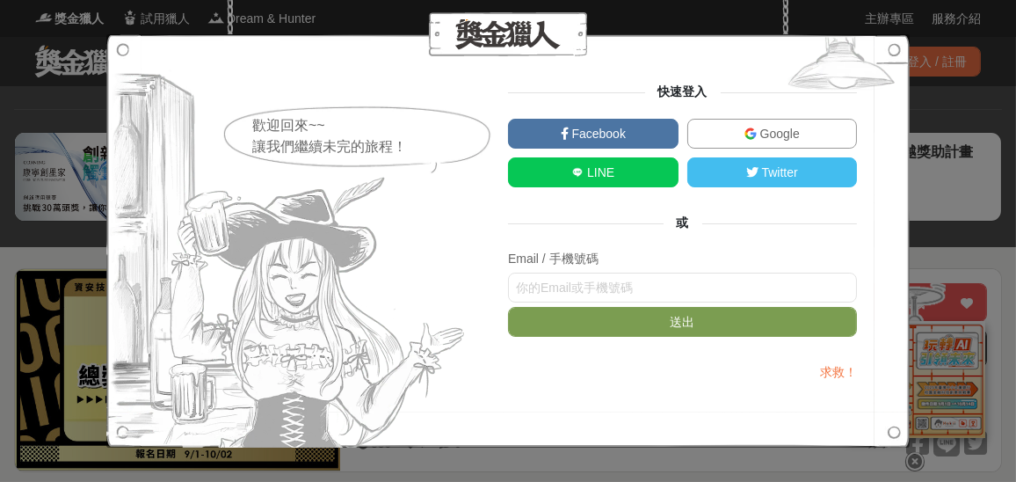
click at [623, 168] on link "LINE" at bounding box center [593, 172] width 171 height 30
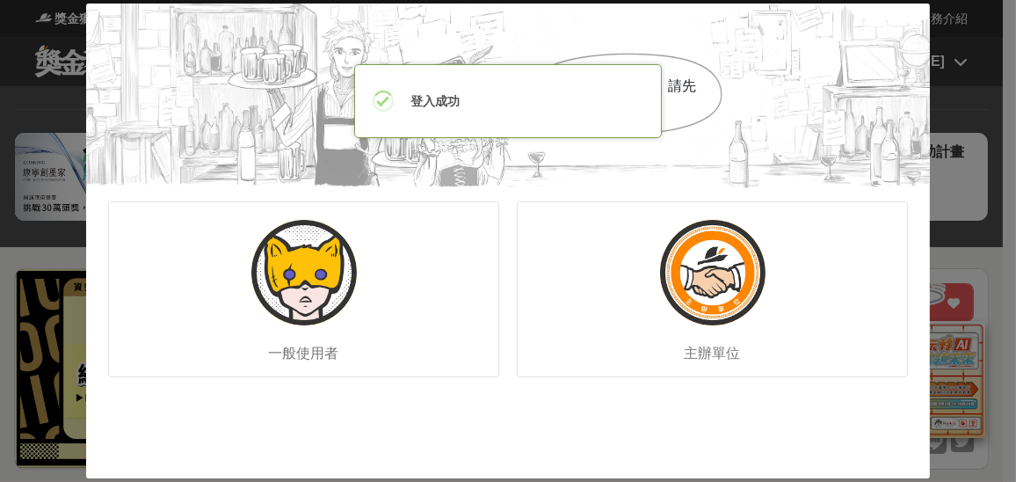
click at [505, 196] on div "一般使用者 主辦單位" at bounding box center [508, 289] width 844 height 202
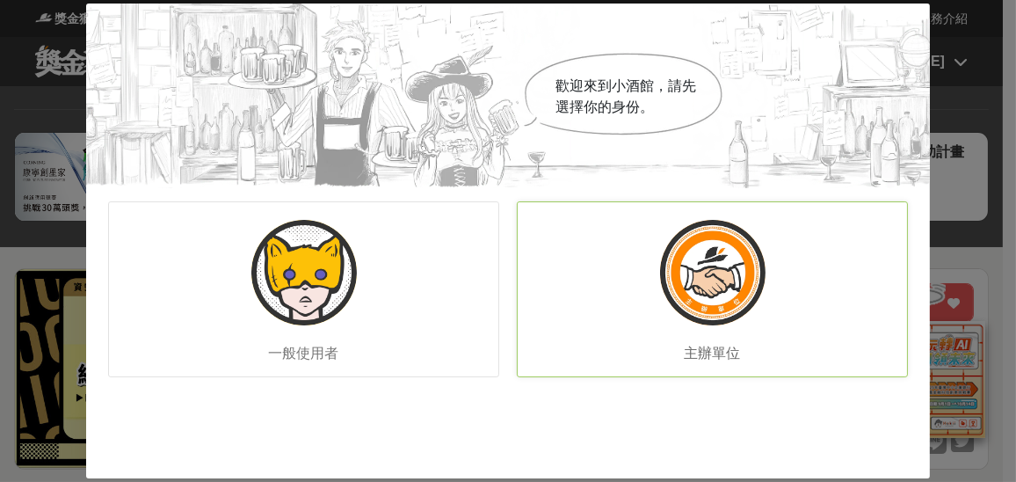
click at [584, 234] on div "主辦單位" at bounding box center [712, 289] width 391 height 176
